Goal: Task Accomplishment & Management: Manage account settings

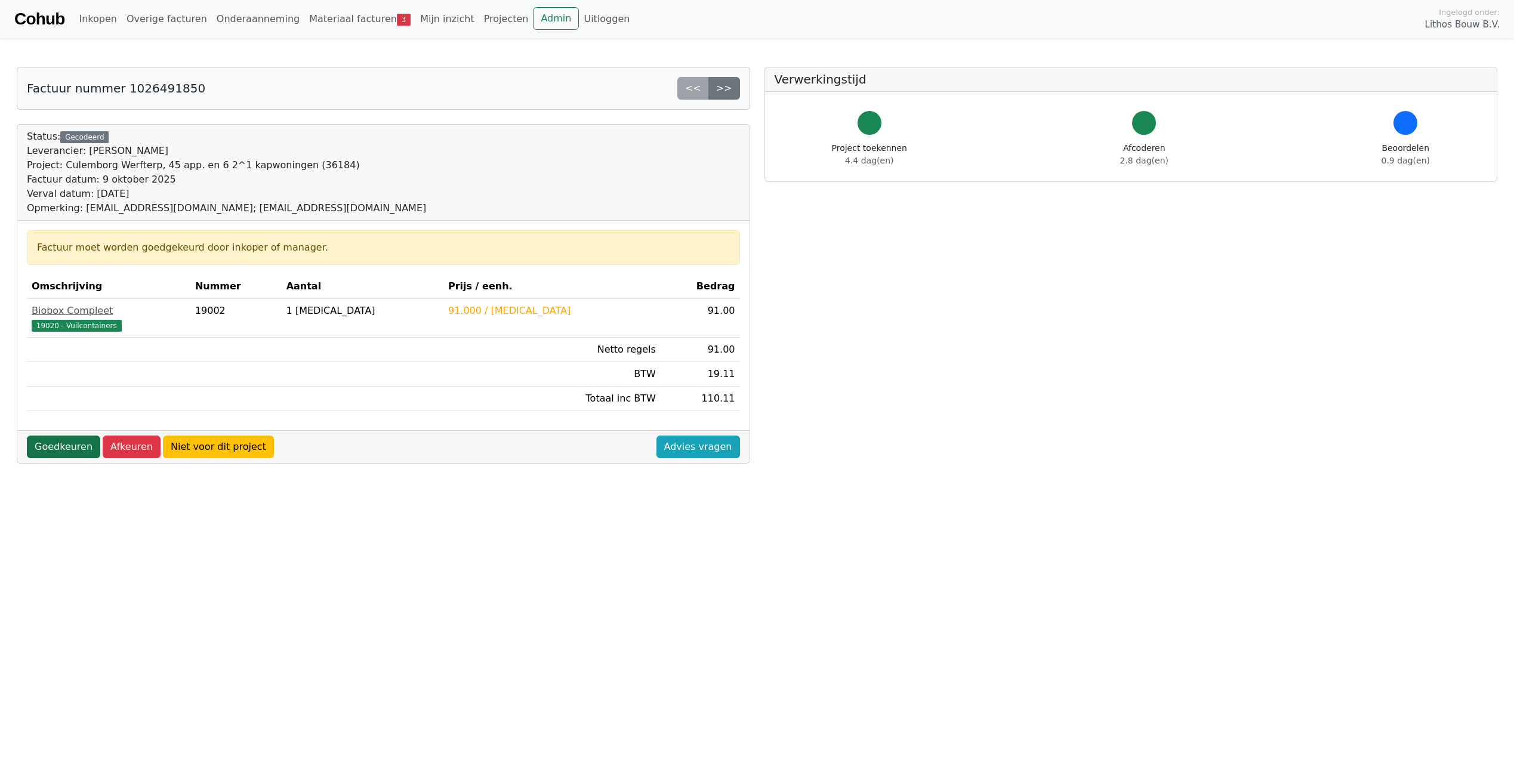
click at [68, 449] on link "Goedkeuren" at bounding box center [64, 447] width 74 height 23
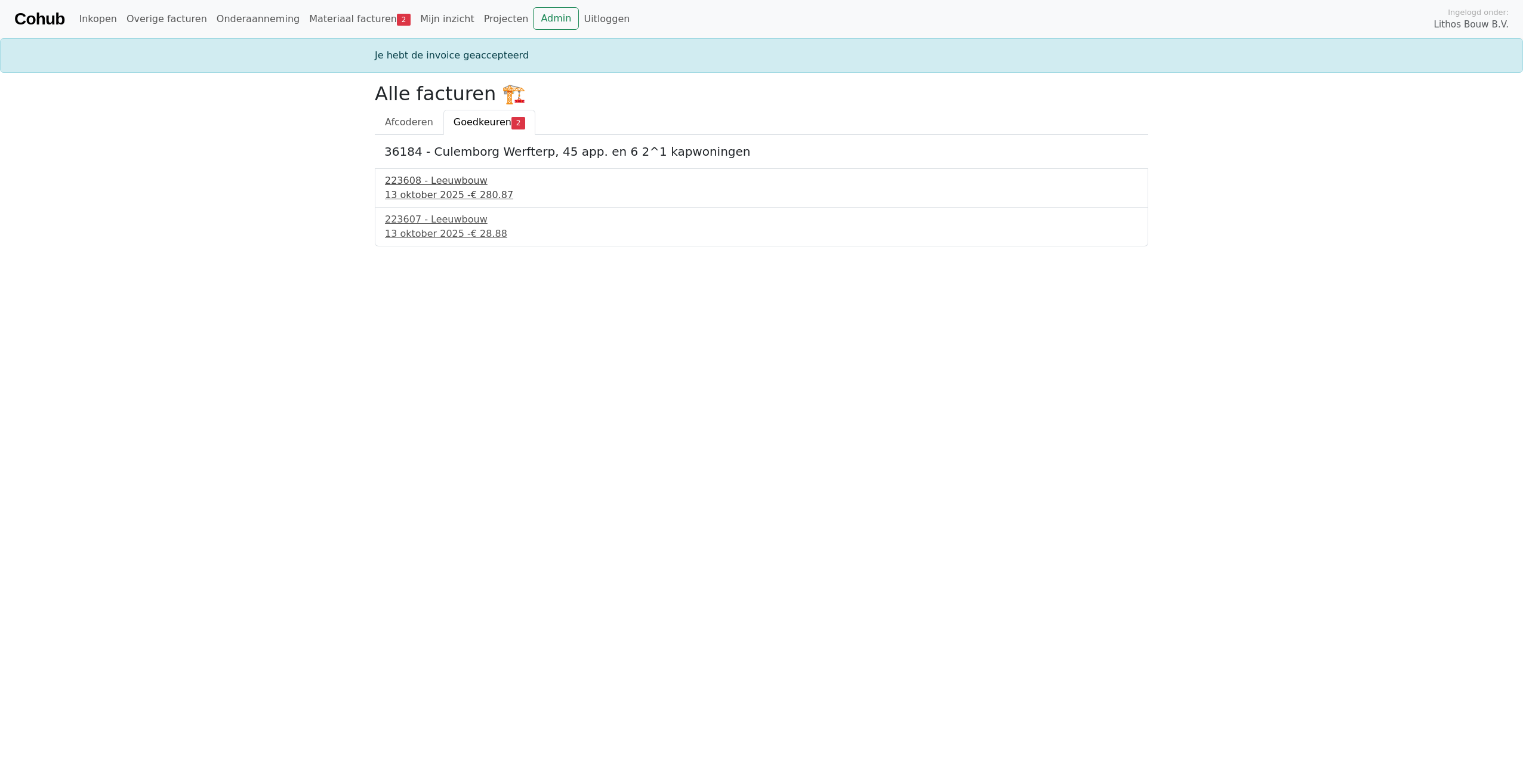
click at [411, 193] on div "13 oktober 2025 - € 280.87" at bounding box center [761, 195] width 753 height 15
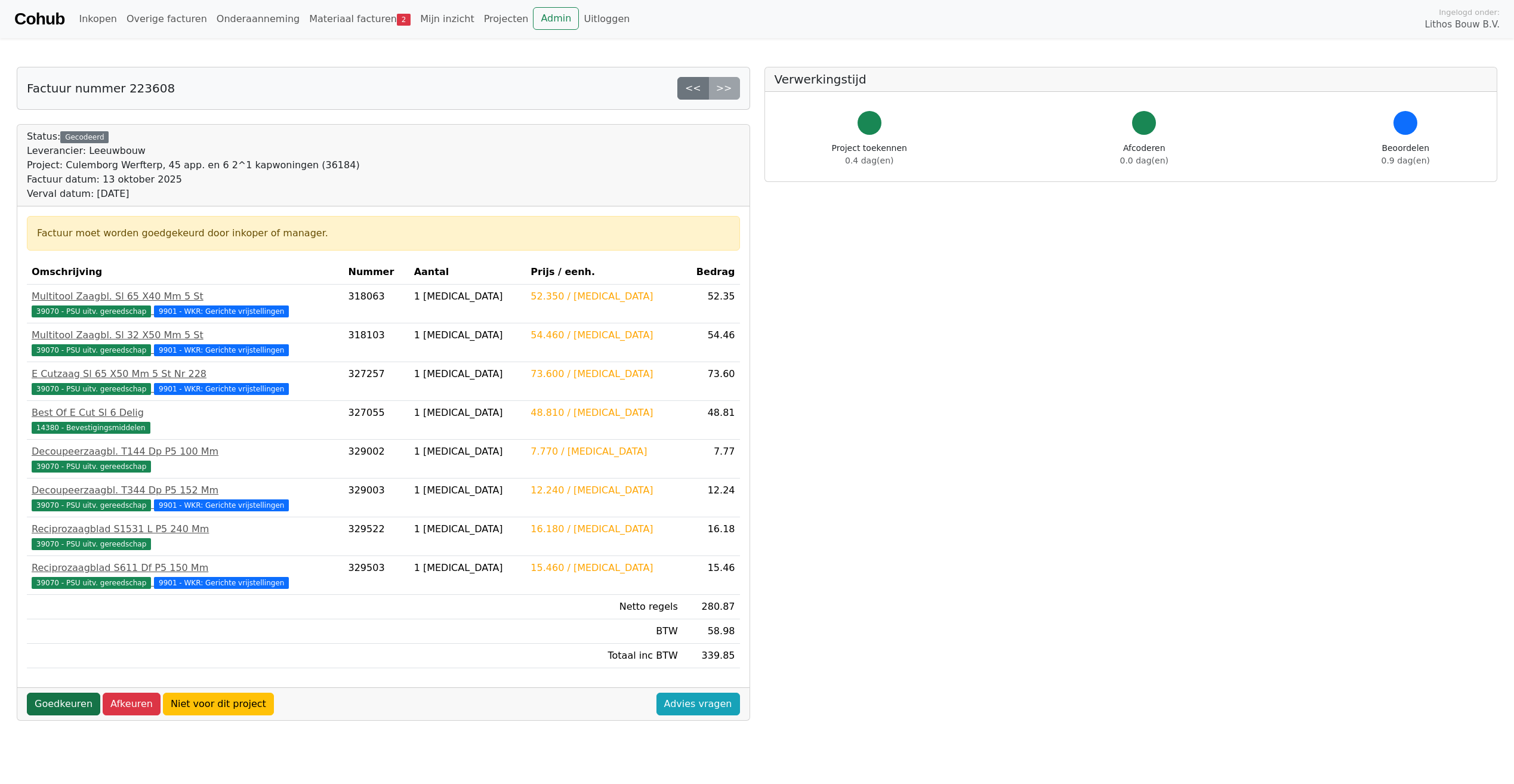
click at [68, 703] on link "Goedkeuren" at bounding box center [64, 704] width 74 height 23
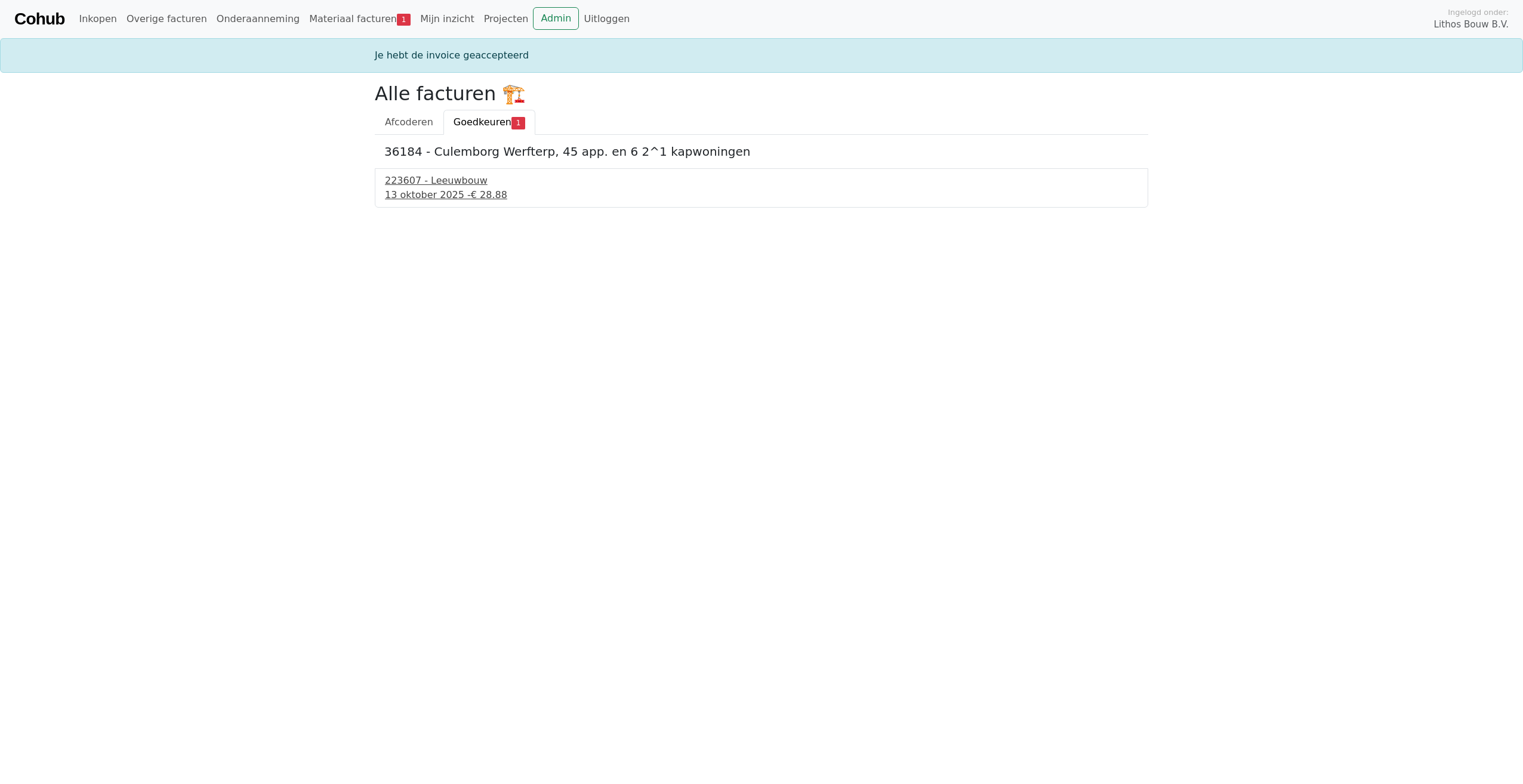
click at [462, 197] on div "13 oktober 2025 - € 28.88" at bounding box center [761, 195] width 753 height 15
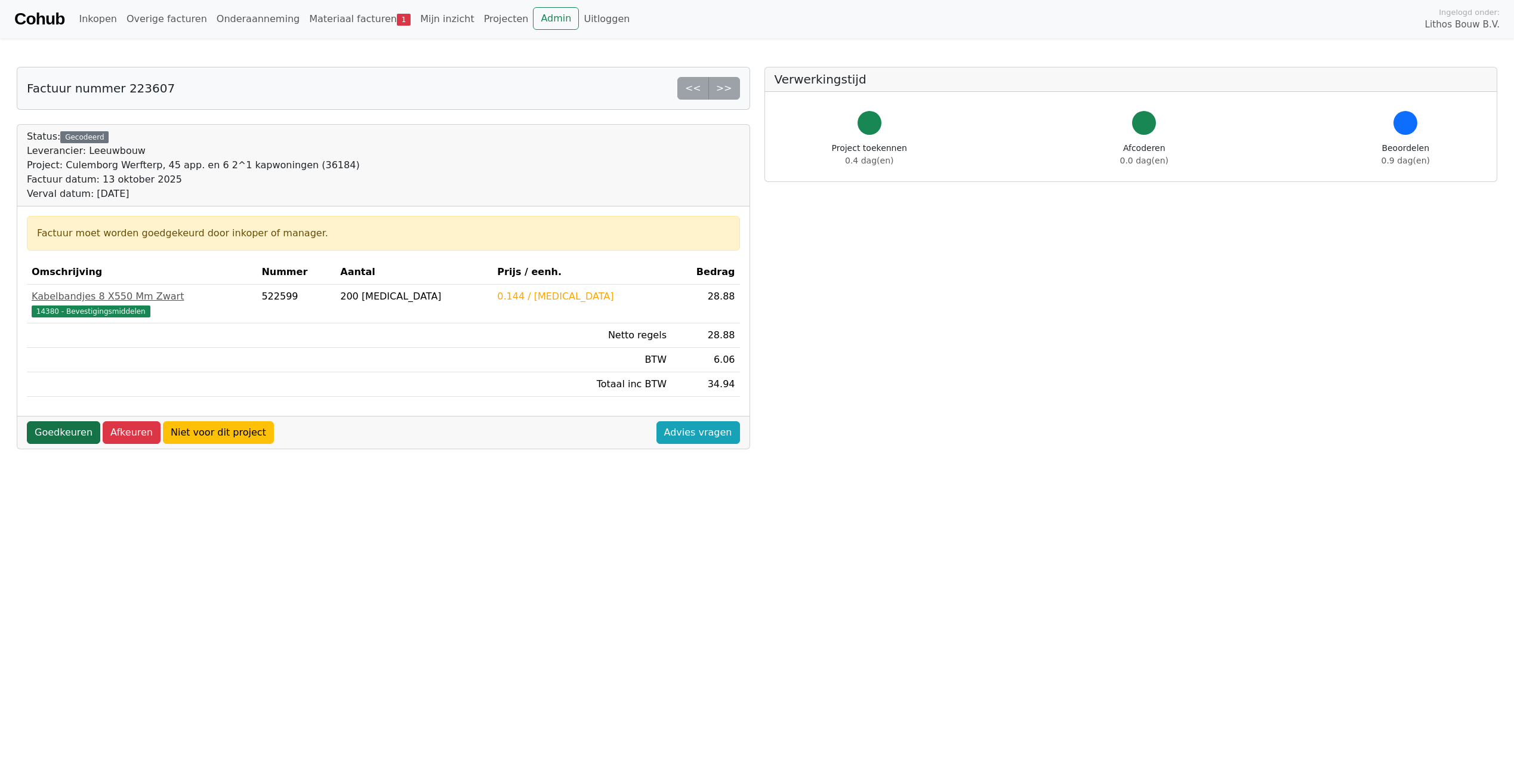
click at [49, 427] on link "Goedkeuren" at bounding box center [64, 433] width 74 height 23
